Goal: Task Accomplishment & Management: Use online tool/utility

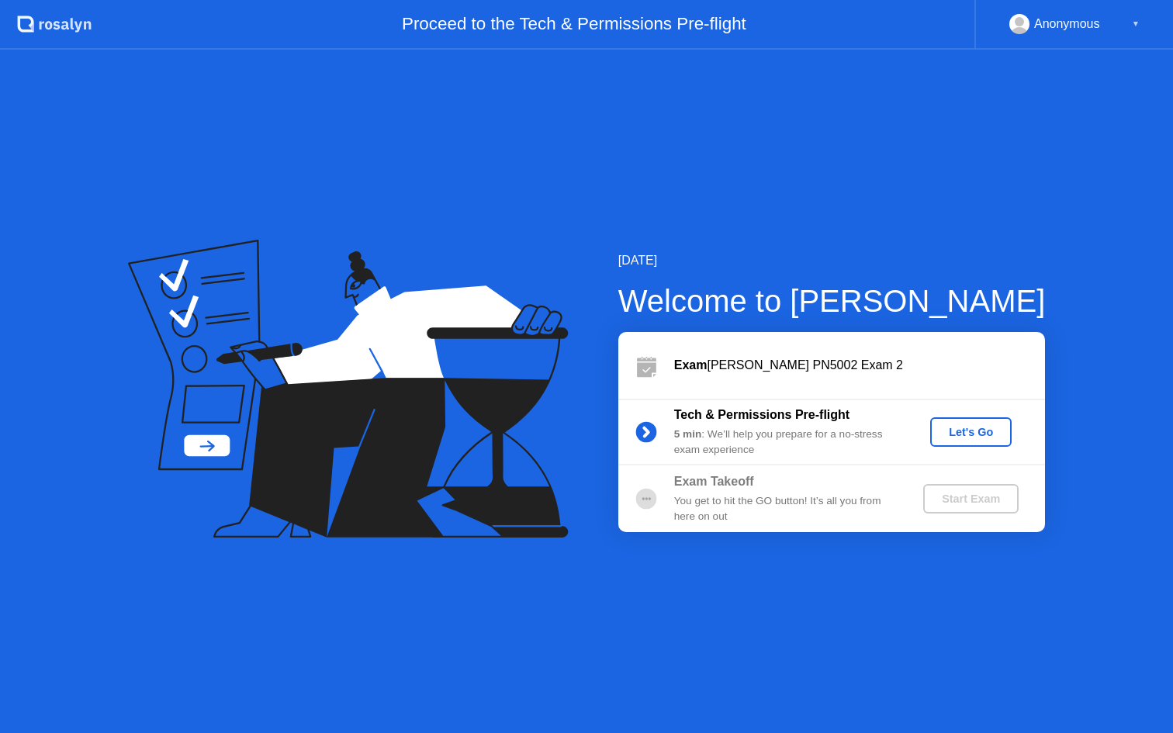
click at [965, 435] on div "Let's Go" at bounding box center [971, 432] width 69 height 12
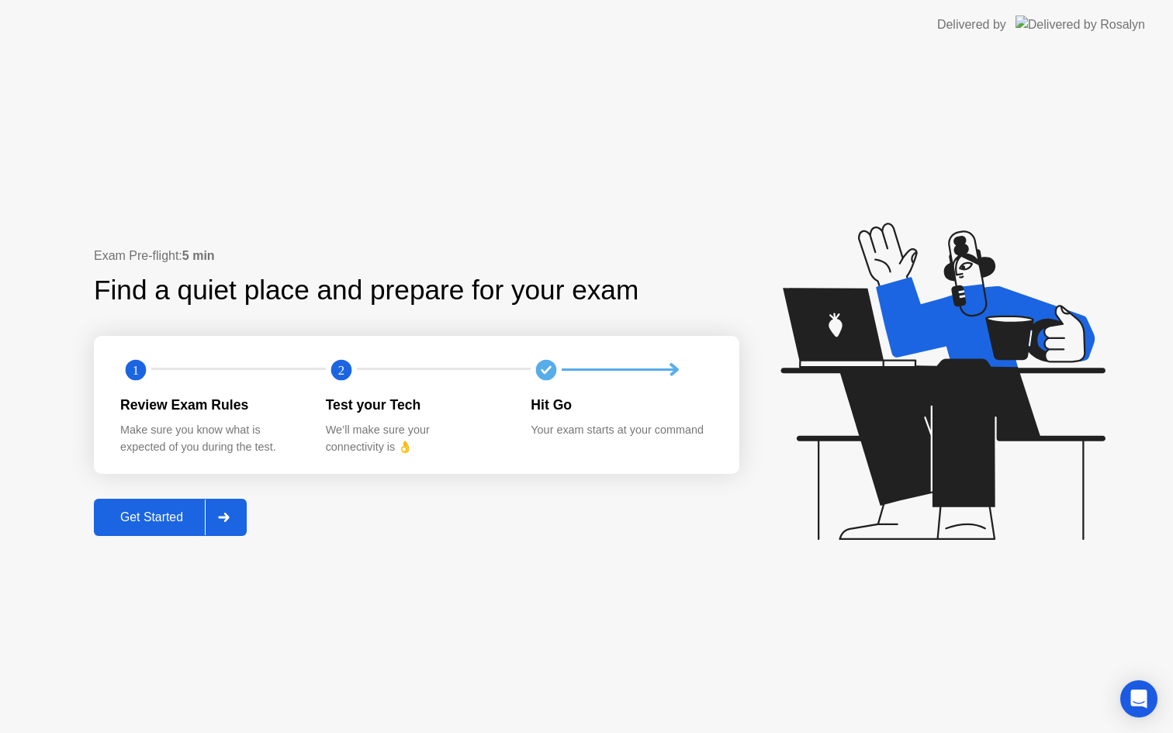
click at [169, 517] on div "Get Started" at bounding box center [152, 518] width 106 height 14
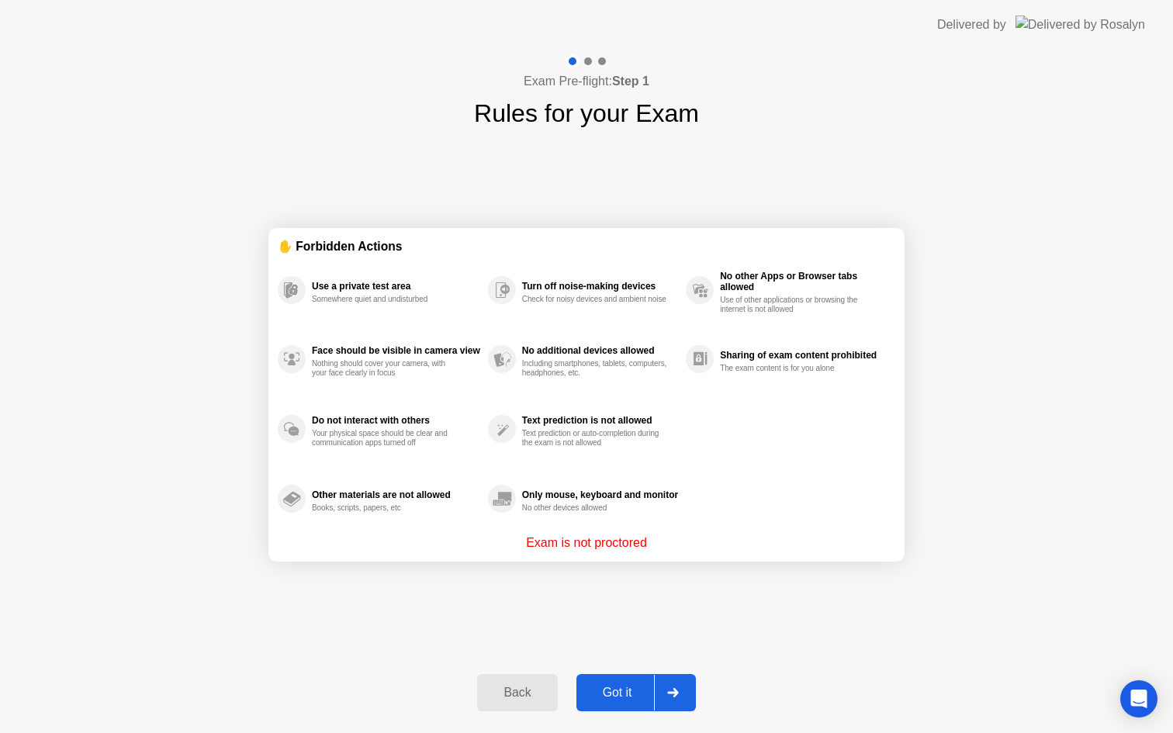
click at [625, 695] on div "Got it" at bounding box center [617, 693] width 73 height 14
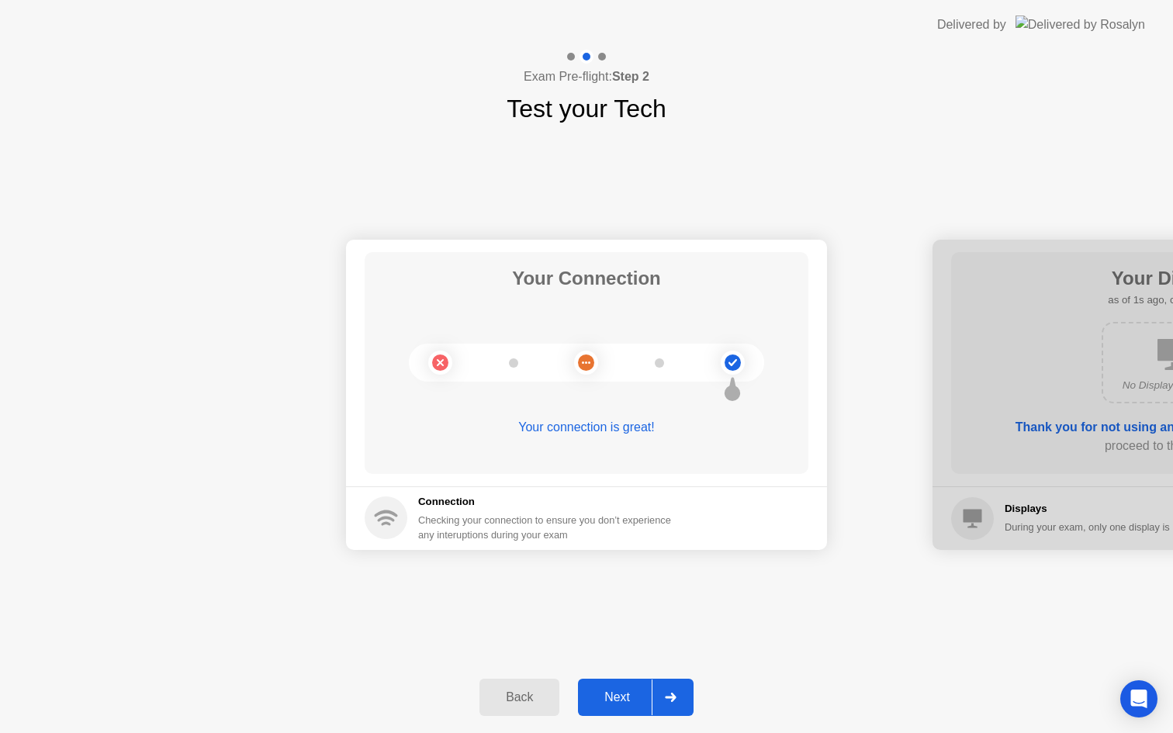
click at [621, 693] on div "Next" at bounding box center [617, 698] width 69 height 14
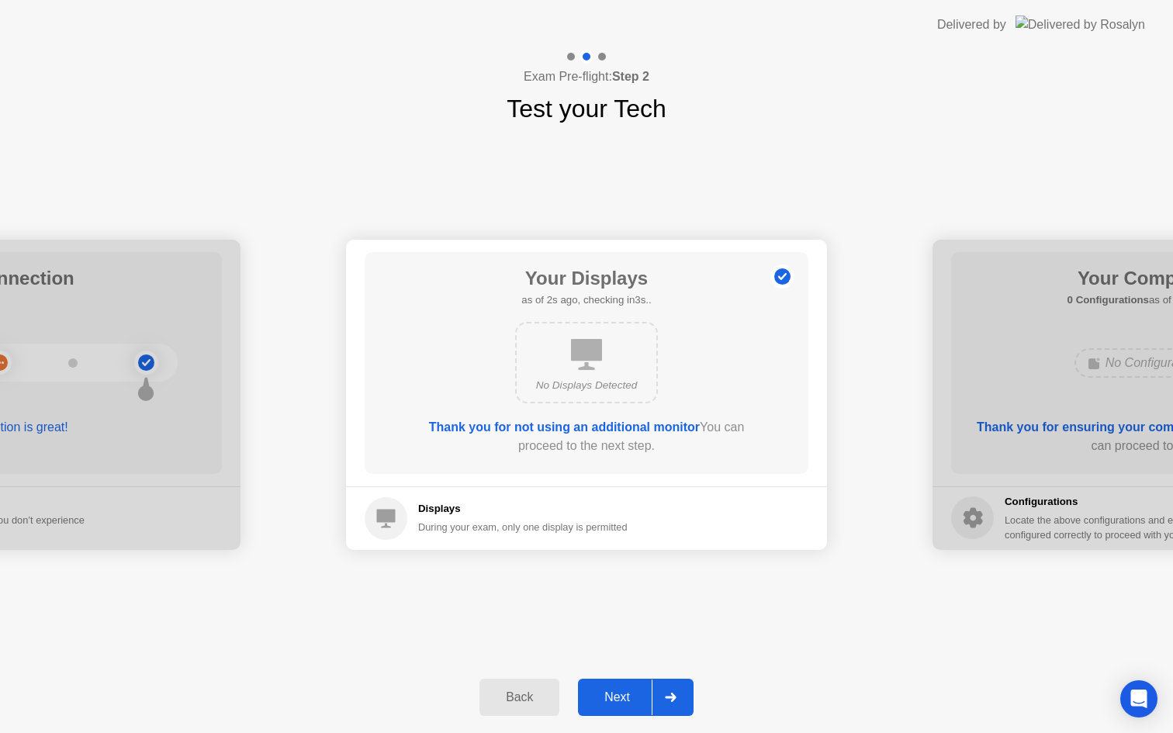
click at [614, 697] on div "Next" at bounding box center [617, 698] width 69 height 14
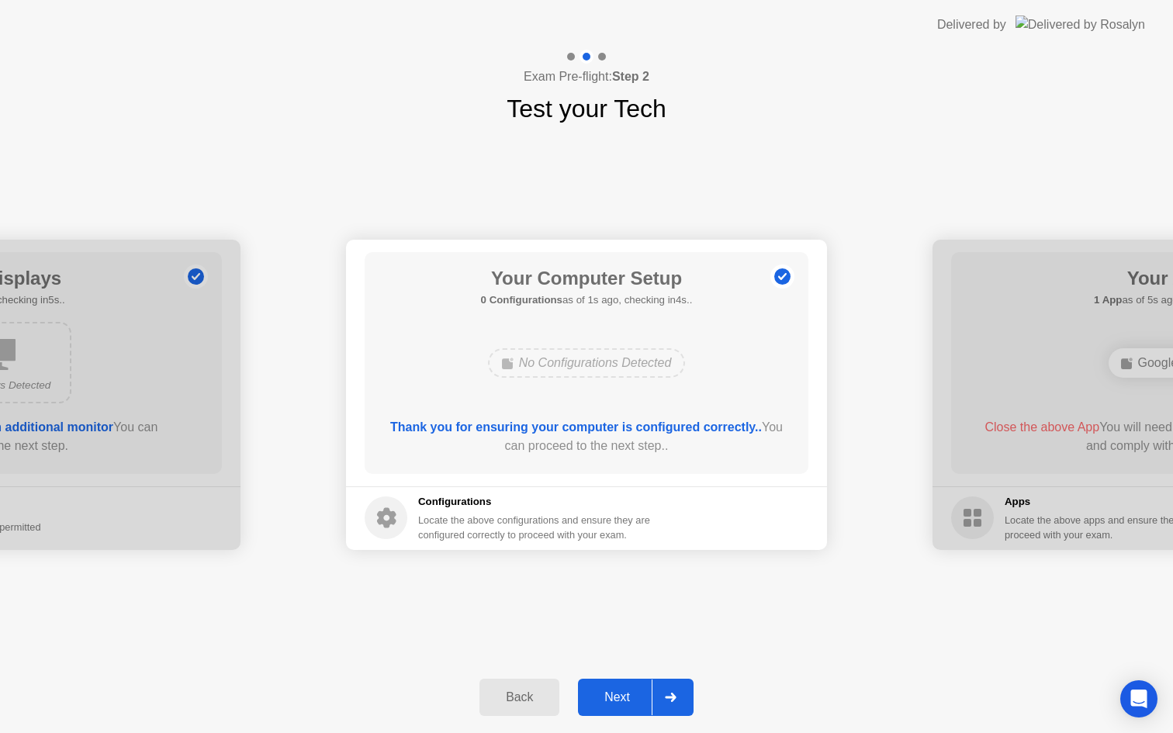
click at [616, 701] on div "Next" at bounding box center [617, 698] width 69 height 14
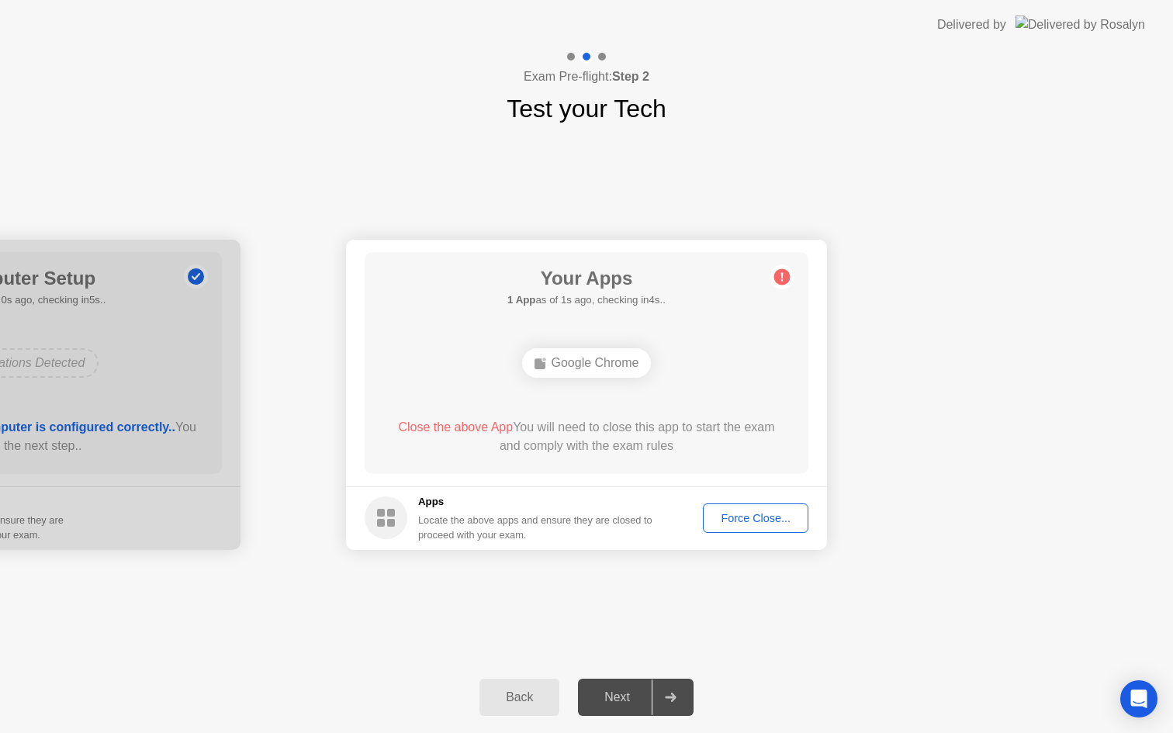
click at [777, 523] on div "Force Close..." at bounding box center [755, 518] width 95 height 12
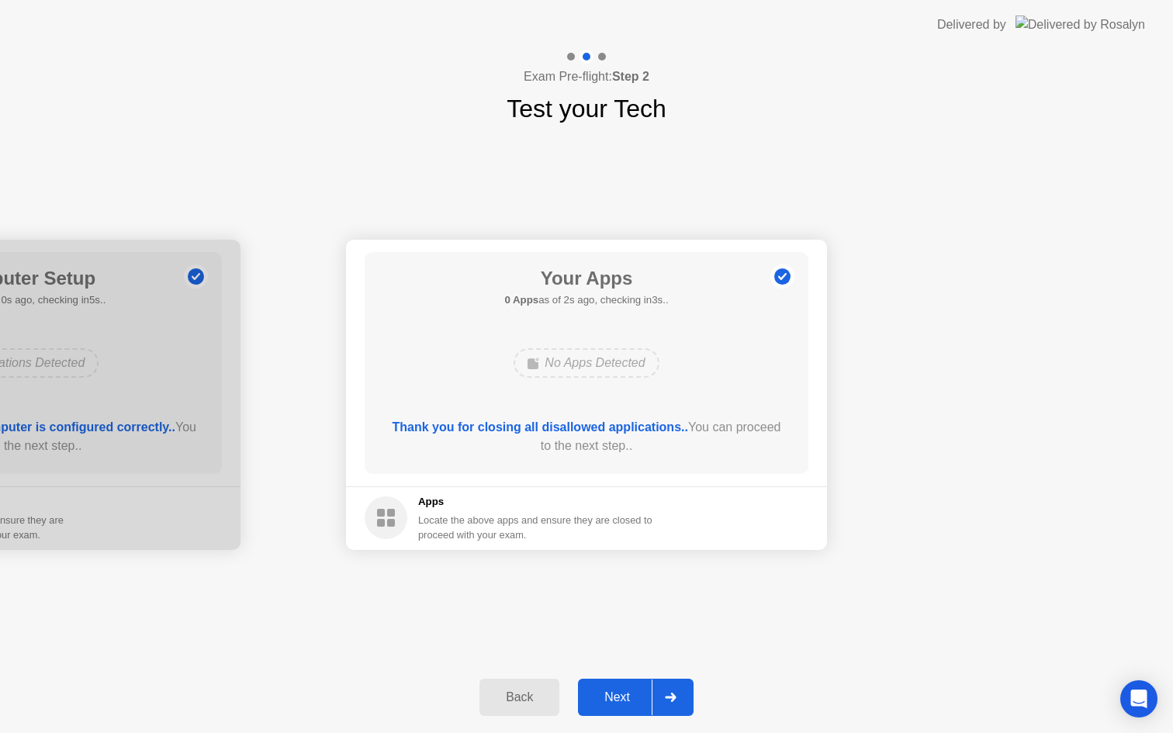
click at [623, 695] on div "Next" at bounding box center [617, 698] width 69 height 14
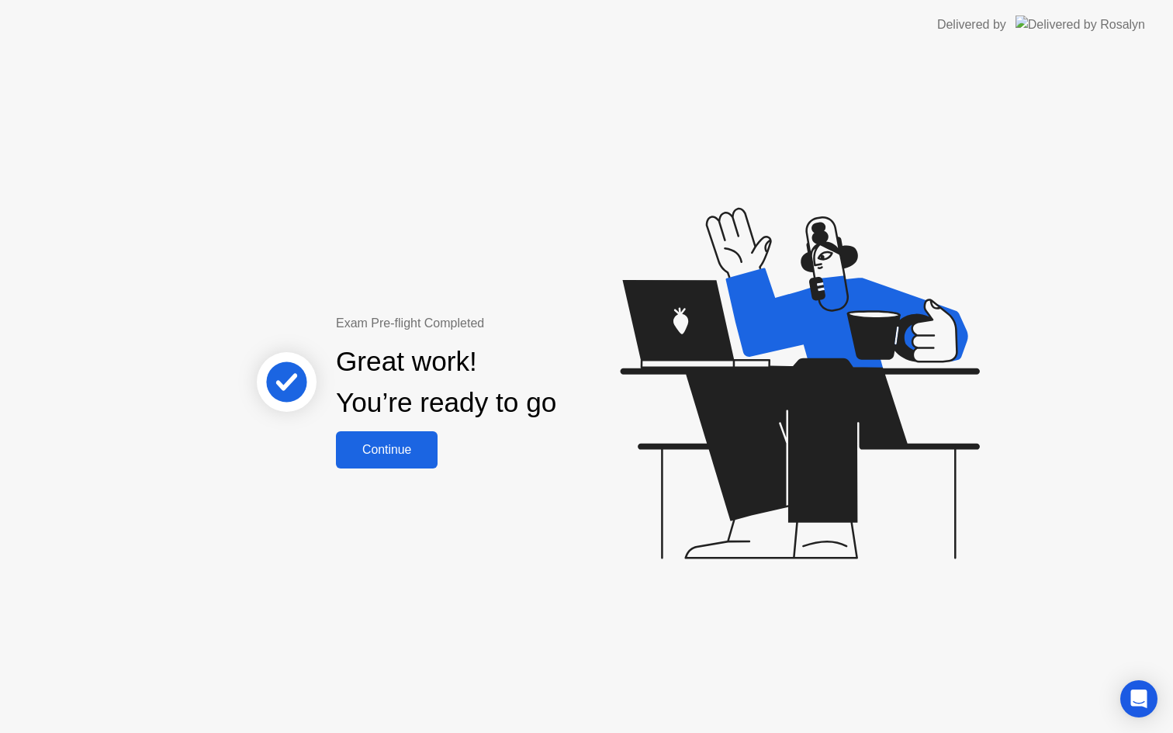
click at [394, 447] on div "Continue" at bounding box center [387, 450] width 92 height 14
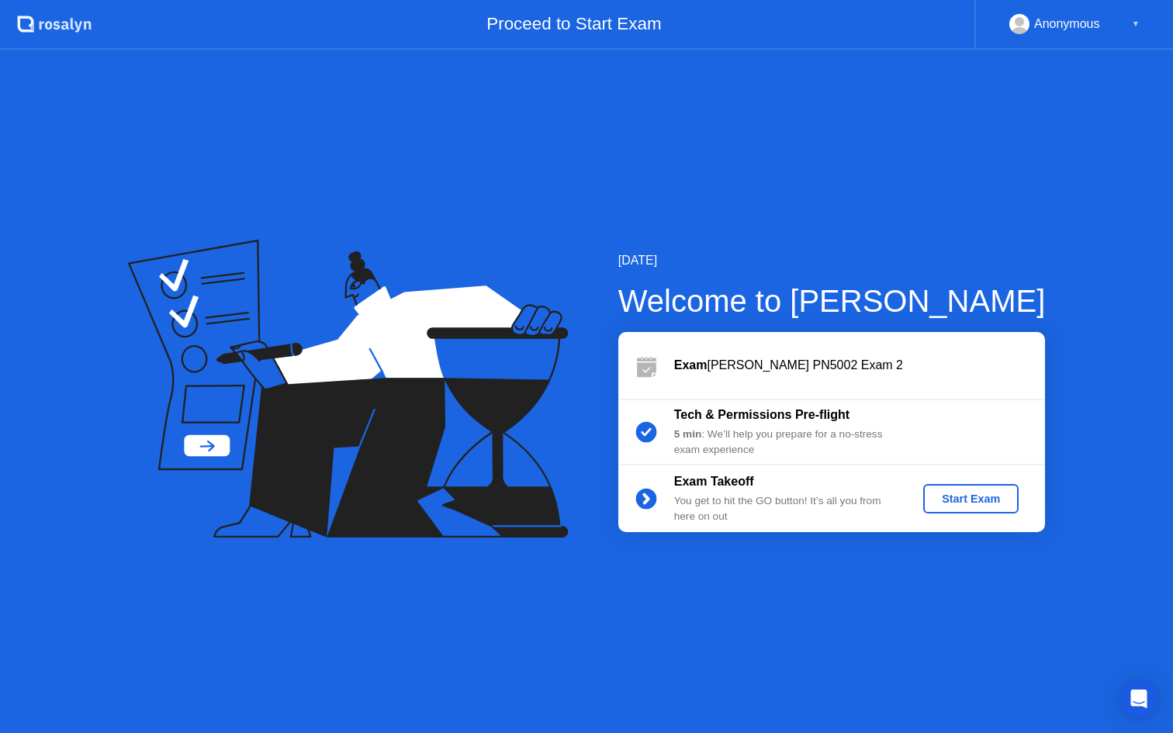
click at [990, 518] on div "Exam Takeoff You get to hit the GO button! It’s all you from here on out Start …" at bounding box center [831, 499] width 427 height 67
click at [983, 494] on div "Start Exam" at bounding box center [971, 499] width 83 height 12
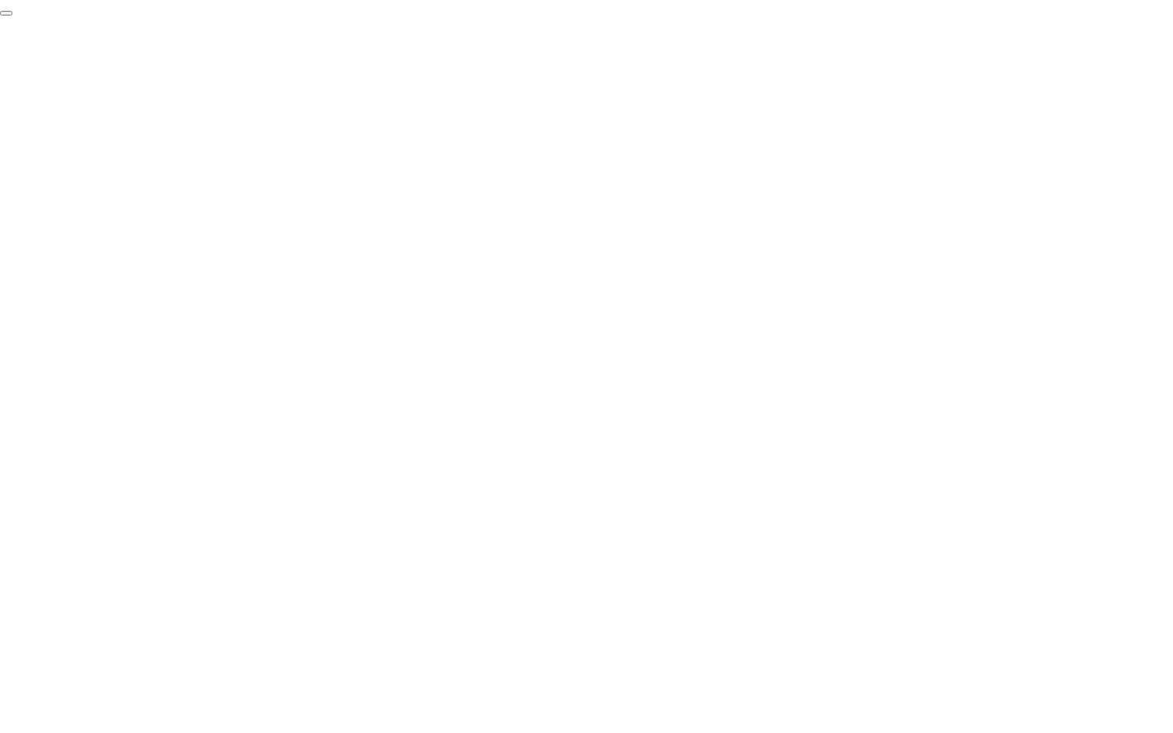
click div "End Proctoring Session"
